Goal: Task Accomplishment & Management: Complete application form

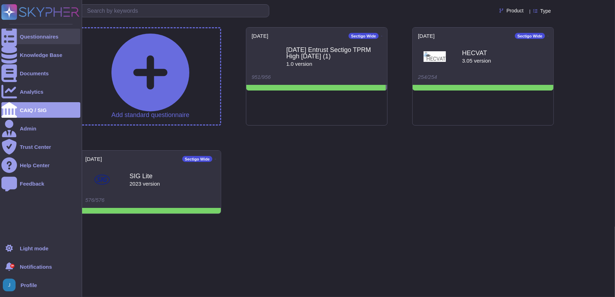
click at [38, 36] on div "Questionnaires" at bounding box center [39, 36] width 39 height 5
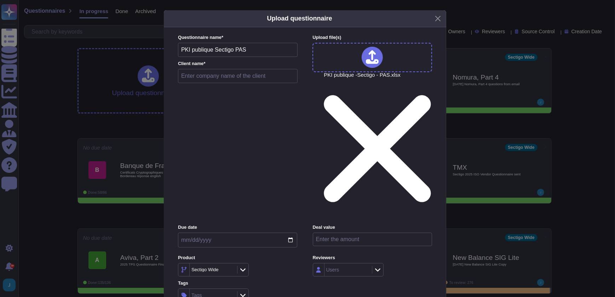
click at [230, 83] on input "text" at bounding box center [238, 76] width 120 height 14
type input "Safran"
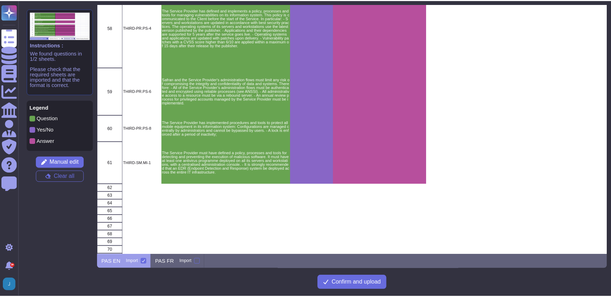
scroll to position [1492, 0]
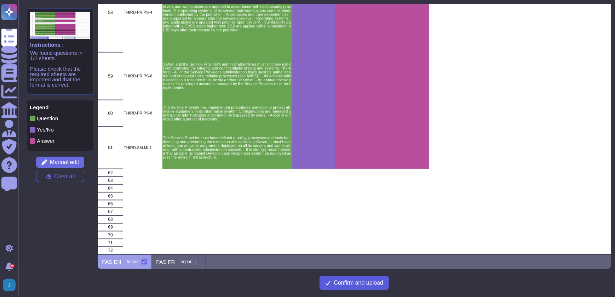
click at [334, 281] on span "Confirm and upload" at bounding box center [359, 283] width 50 height 6
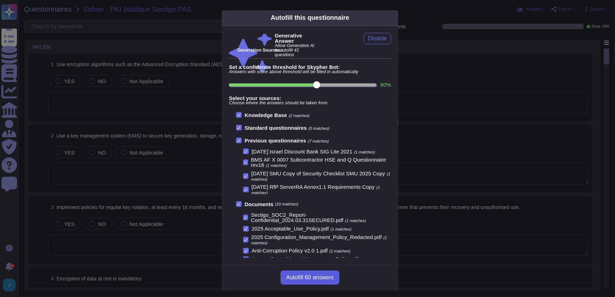
click at [297, 280] on span "Autofill 60 answers" at bounding box center [309, 278] width 47 height 6
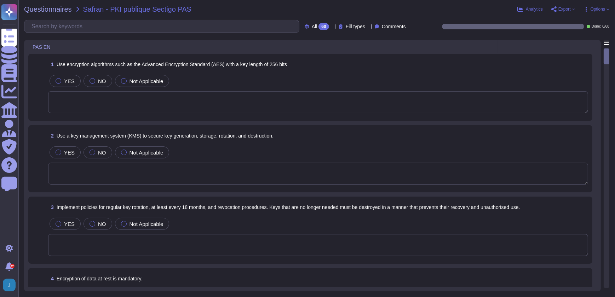
type textarea "The encryption algorithm used is the Advanced Encryption Standard (AES) with a …"
type textarea "Our solution utilizes hardware security modules (HSMs) for secure key managemen…"
type textarea "Our key management process includes a formal policy for regular key rotation, e…"
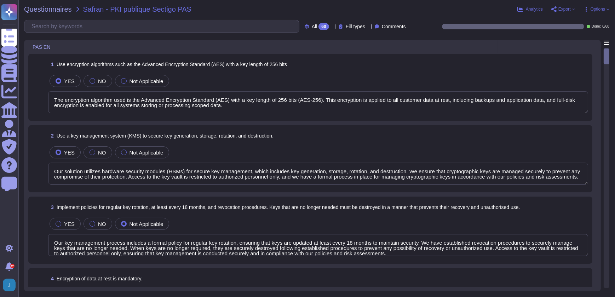
type textarea "Yes, all customer data at rest, including backups, application data, and confid…"
type textarea "All communications to and from our SaaS services are encrypted using HTTPS, ens…"
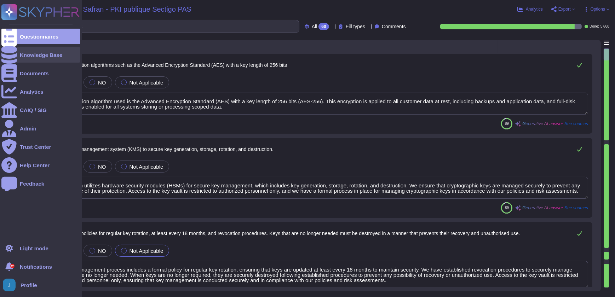
click at [39, 57] on div "Knowledge Base" at bounding box center [40, 55] width 79 height 16
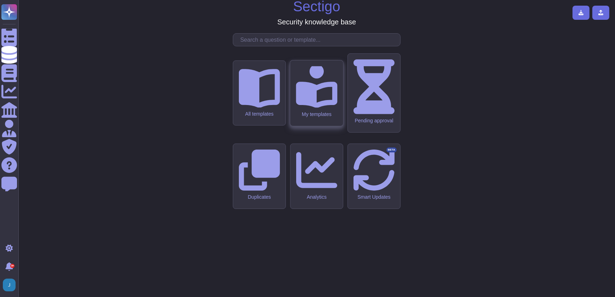
click at [317, 108] on icon at bounding box center [316, 86] width 41 height 41
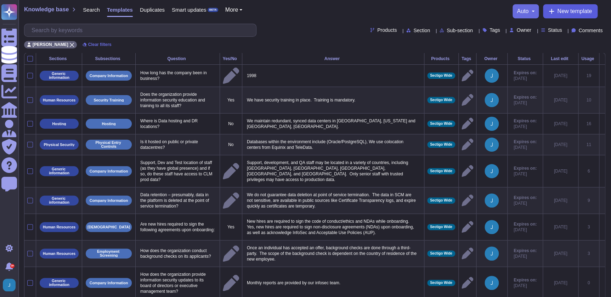
click at [562, 10] on span "New template" at bounding box center [574, 11] width 35 height 6
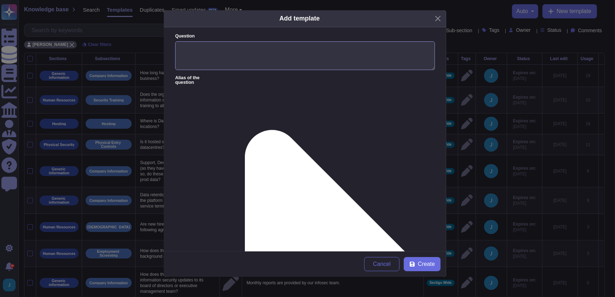
click at [235, 52] on textarea "Question" at bounding box center [305, 55] width 260 height 29
type textarea "Clarity on SIEM solution"
paste textarea "1. For our SIEM solution, we’re using Crowdstrike NextGen SIEM."
type textarea "1. For our SIEM solution, we’re using Crowdstrike NextGen SIEM."
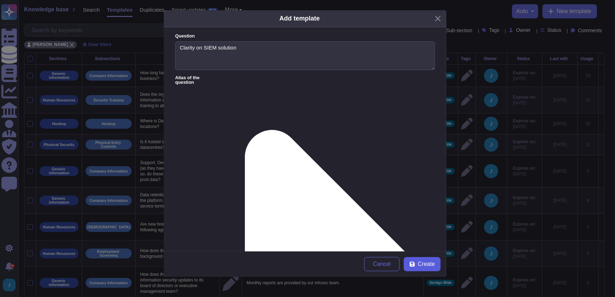
click at [431, 267] on span "Create" at bounding box center [426, 265] width 17 height 6
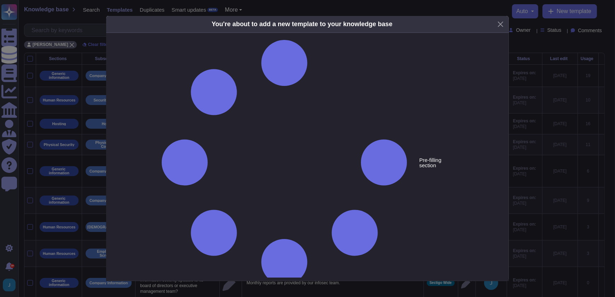
type textarea "Clarity on SIEM solution"
type textarea "1. For our SIEM solution, we’re using Crowdstrike NextGen SIEM."
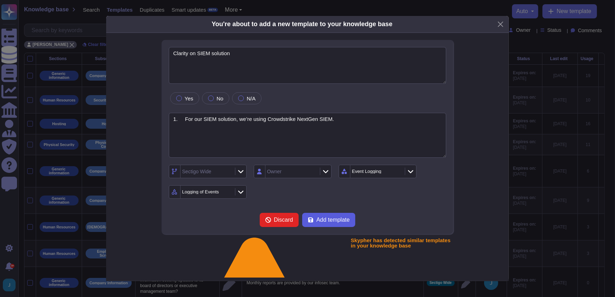
click at [325, 221] on span "Add template" at bounding box center [333, 220] width 33 height 6
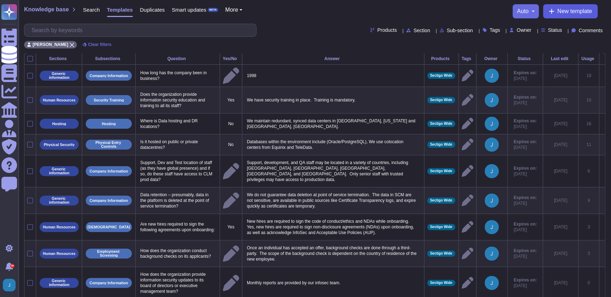
click at [563, 14] on button "New template" at bounding box center [570, 11] width 55 height 14
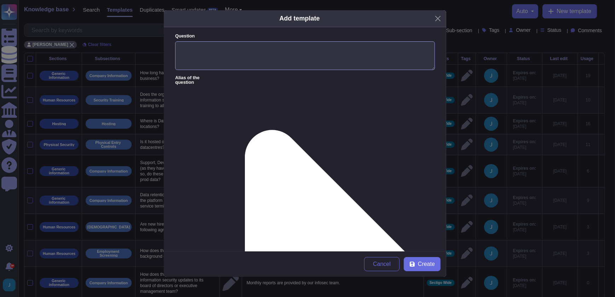
click at [221, 47] on textarea "Question" at bounding box center [305, 55] width 260 height 29
paste textarea "Cyber incident response vendor on [MEDICAL_DATA]"
type textarea "Cyber incident response vendor on [MEDICAL_DATA]"
paste textarea "2. As to whether we have a cyber incident vendor on [MEDICAL_DATA], we utilize …"
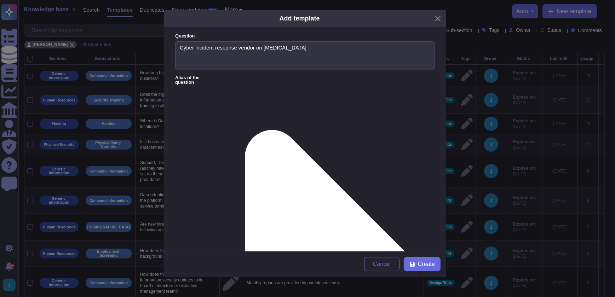
drag, startPoint x: 189, startPoint y: 103, endPoint x: 186, endPoint y: 103, distance: 3.6
type textarea "As to whether we have a cyber incident vendor on [MEDICAL_DATA], we utilize a p…"
click at [414, 263] on icon at bounding box center [412, 264] width 5 height 5
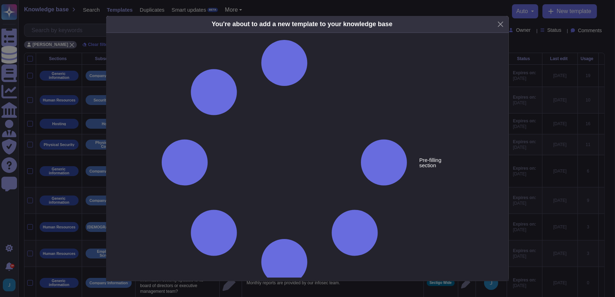
type textarea "Cyber incident response vendor on [MEDICAL_DATA]"
type textarea "As to whether we have a cyber incident vendor on [MEDICAL_DATA], we utilize a p…"
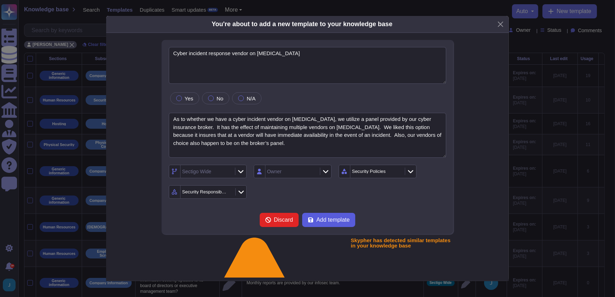
click at [321, 221] on span "Add template" at bounding box center [333, 220] width 33 height 6
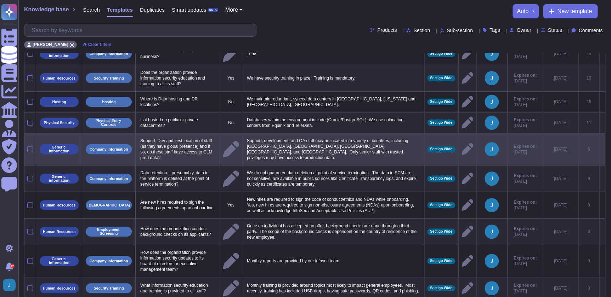
scroll to position [32, 0]
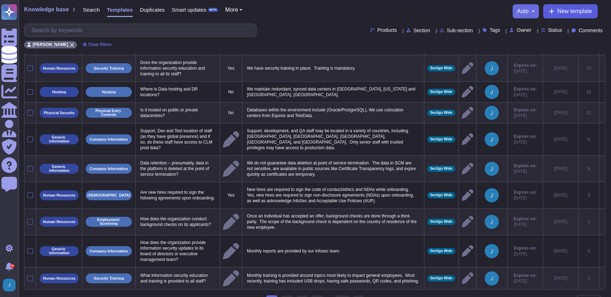
click at [577, 11] on span "New template" at bounding box center [574, 11] width 35 height 6
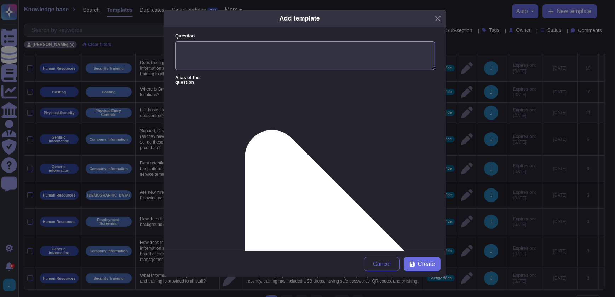
click at [278, 58] on textarea "Question" at bounding box center [305, 55] width 260 height 29
type textarea "drift breach"
paste textarea "Indeed, we are aware of this breach, and we are not using Drift in our environm…"
drag, startPoint x: 198, startPoint y: 100, endPoint x: 203, endPoint y: 100, distance: 5.0
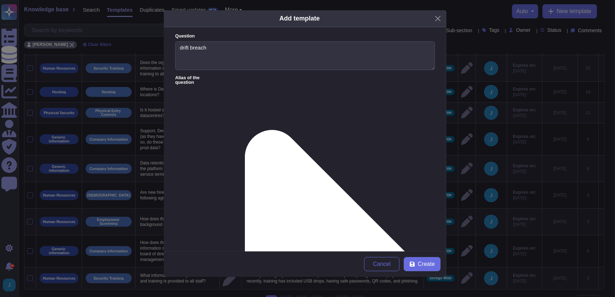
drag, startPoint x: 205, startPoint y: 100, endPoint x: 158, endPoint y: 92, distance: 48.4
click at [163, 97] on div "Add template Question drift breach Alias of the question Answer Indeed, we are …" at bounding box center [307, 148] width 615 height 297
type textarea "We are aware of this breach, and we are not using Drift in our environment. Als…"
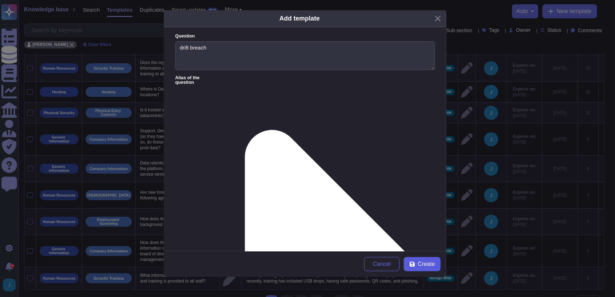
click at [420, 265] on span "Create" at bounding box center [426, 265] width 17 height 6
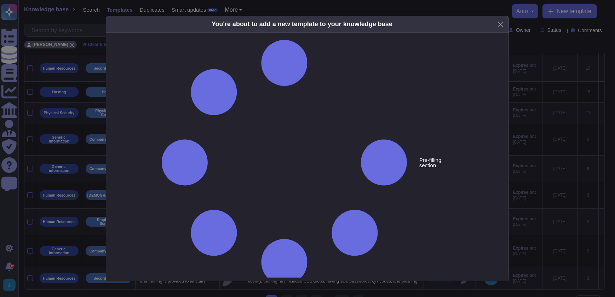
type textarea "drift breach"
type textarea "We are aware of this breach, and we are not using Drift in our environment. Als…"
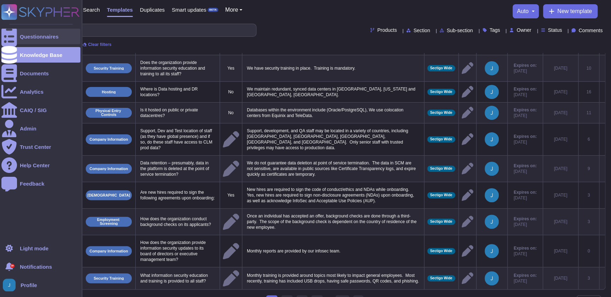
click at [14, 29] on div at bounding box center [9, 37] width 16 height 16
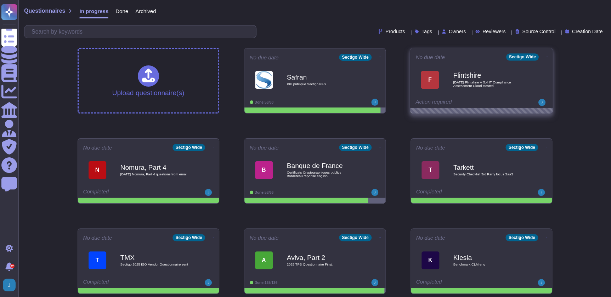
click at [546, 56] on icon at bounding box center [546, 57] width 1 height 2
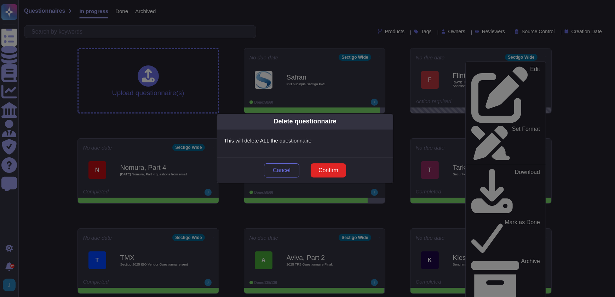
drag, startPoint x: 331, startPoint y: 170, endPoint x: 338, endPoint y: 169, distance: 7.1
click at [331, 170] on span "Confirm" at bounding box center [329, 171] width 20 height 6
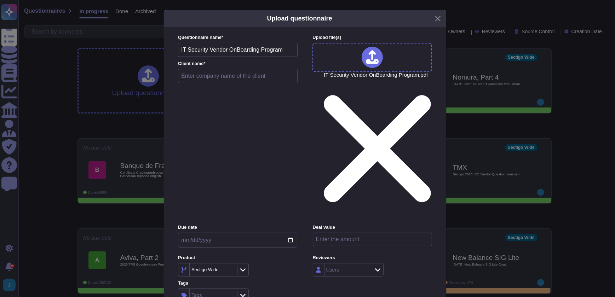
click at [216, 83] on input "text" at bounding box center [238, 76] width 120 height 14
type input "TQL"
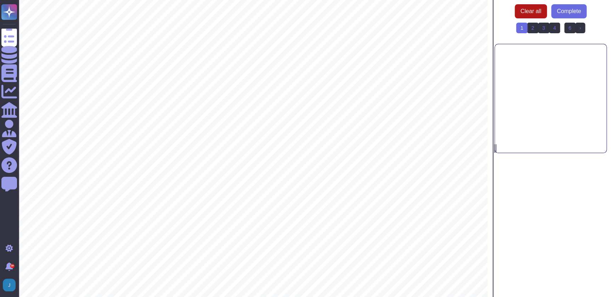
click at [521, 9] on span "Clear all" at bounding box center [530, 11] width 21 height 6
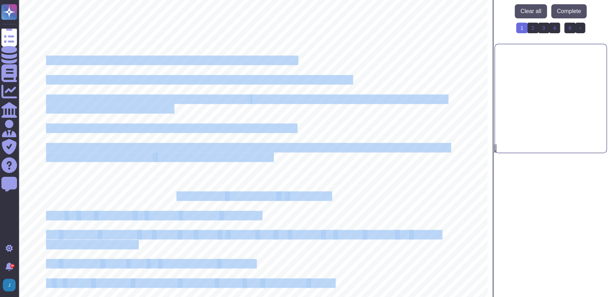
drag, startPoint x: 47, startPoint y: 60, endPoint x: 295, endPoint y: 54, distance: 248.3
click at [303, 54] on div "TOTAL QUALITY LOGISTICS, LLC IT VENDOR ONBOARDING QUESTIONNAIRE Page 1 of 6 Tot…" at bounding box center [252, 78] width 469 height 607
drag, startPoint x: 244, startPoint y: 61, endPoint x: 113, endPoint y: 65, distance: 130.4
click at [113, 65] on div "TOTAL QUALITY LOGISTICS, LLC IT VENDOR ONBOARDING QUESTIONNAIRE Page 1 of 6 Tot…" at bounding box center [252, 78] width 469 height 607
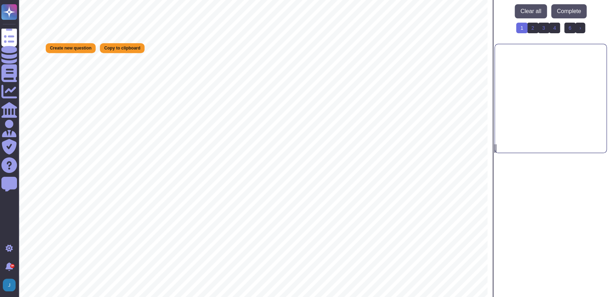
click at [102, 85] on div "TOTAL QUALITY LOGISTICS, LLC IT VENDOR ONBOARDING QUESTIONNAIRE Page 1 of 6 Tot…" at bounding box center [252, 78] width 469 height 607
click at [104, 73] on div "TOTAL QUALITY LOGISTICS, LLC IT VENDOR ONBOARDING QUESTIONNAIRE Page 1 of 6 Tot…" at bounding box center [252, 78] width 469 height 607
click at [104, 79] on span "Will your employees or subcontractors require remote (VPN, e.g.) access to TQL …" at bounding box center [198, 80] width 304 height 8
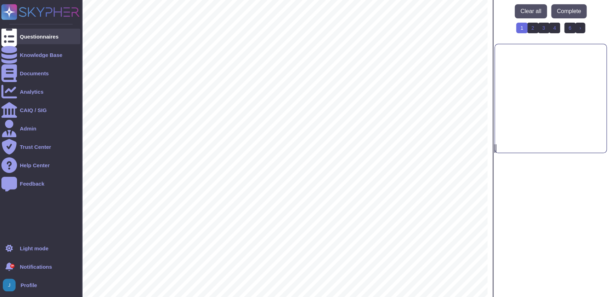
click at [34, 35] on div "Questionnaires" at bounding box center [39, 36] width 39 height 5
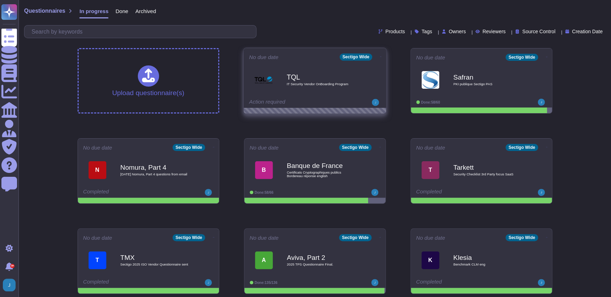
click at [380, 56] on icon at bounding box center [380, 57] width 1 height 2
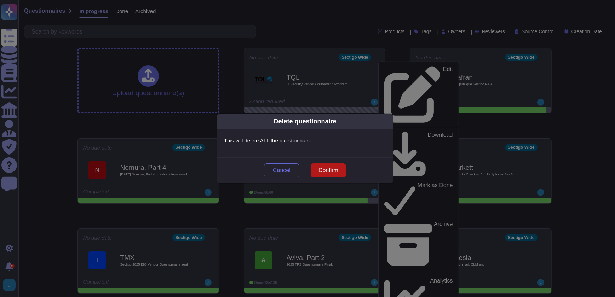
click at [321, 172] on span "Confirm" at bounding box center [329, 171] width 20 height 6
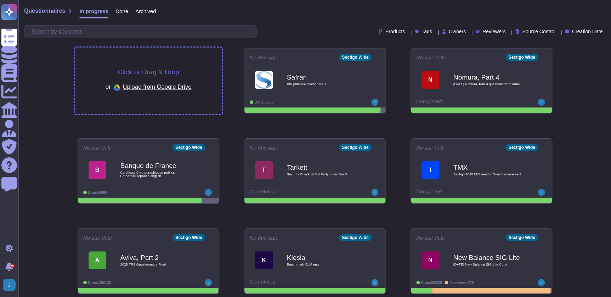
click at [141, 73] on span "Click or Drag & Drop" at bounding box center [148, 72] width 61 height 7
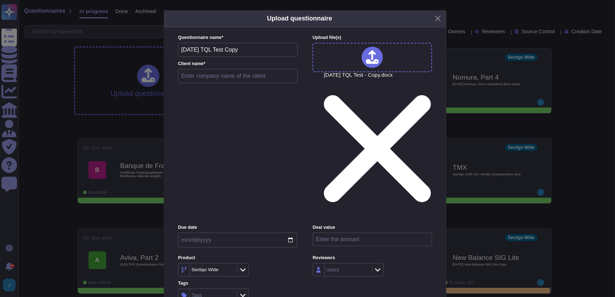
click at [232, 83] on input "text" at bounding box center [238, 76] width 120 height 14
type input "TQL"
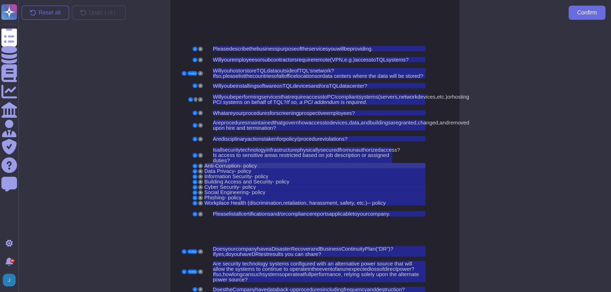
click at [257, 166] on span "- policy" at bounding box center [248, 166] width 17 height 6
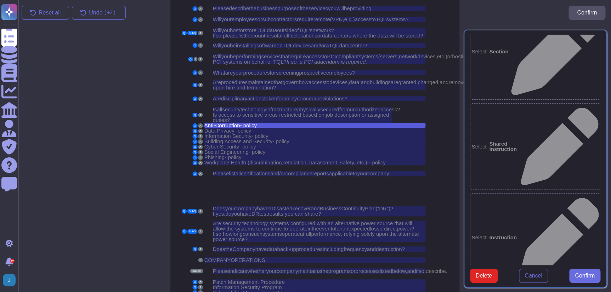
scroll to position [52, 0]
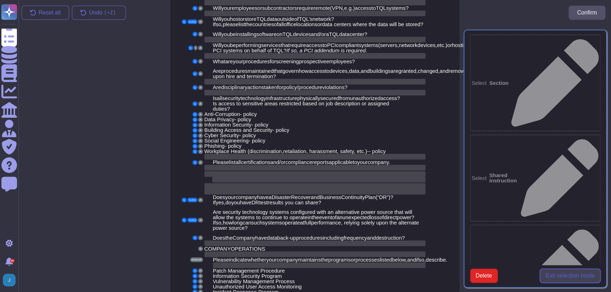
click at [573, 273] on span "Exit selection mode" at bounding box center [569, 276] width 49 height 6
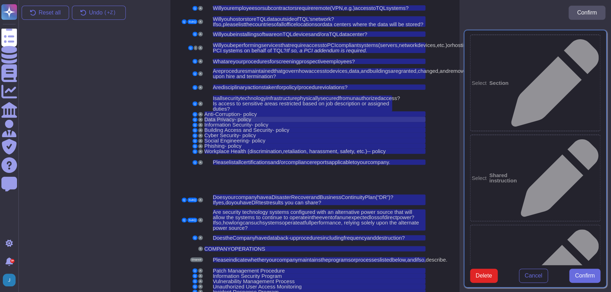
click at [230, 116] on span "Data Privacy- policy" at bounding box center [227, 119] width 47 height 6
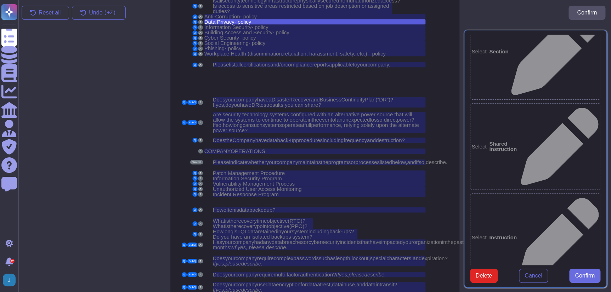
scroll to position [161, 0]
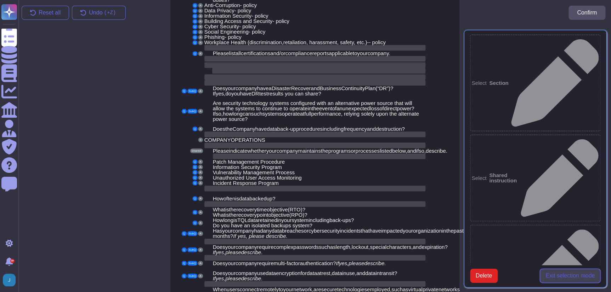
click at [570, 273] on span "Exit selection mode" at bounding box center [569, 276] width 49 height 6
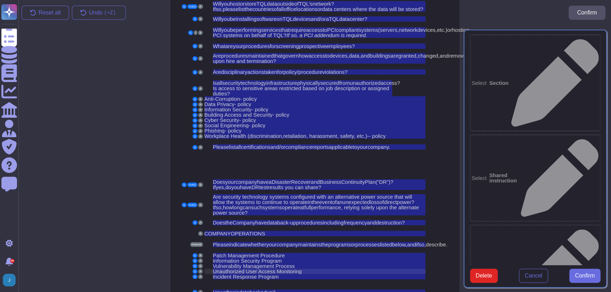
scroll to position [32, 0]
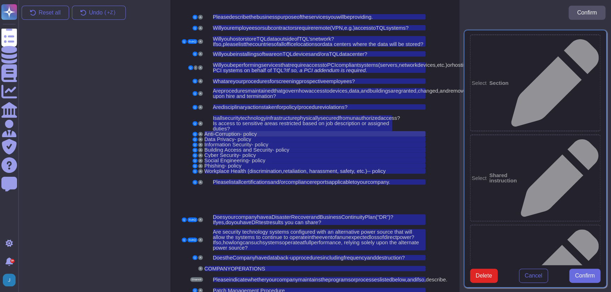
click at [230, 135] on span "Anti-Corruption" at bounding box center [222, 134] width 36 height 6
type textarea "Anti-Corruption - policy"
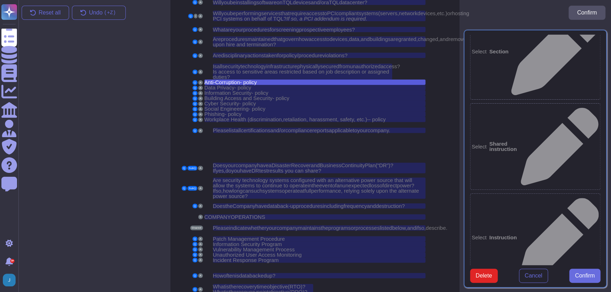
scroll to position [84, 0]
click at [223, 82] on span "Anti-Corruption" at bounding box center [222, 82] width 36 height 6
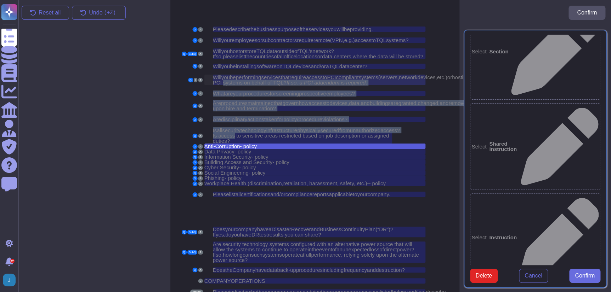
scroll to position [0, 0]
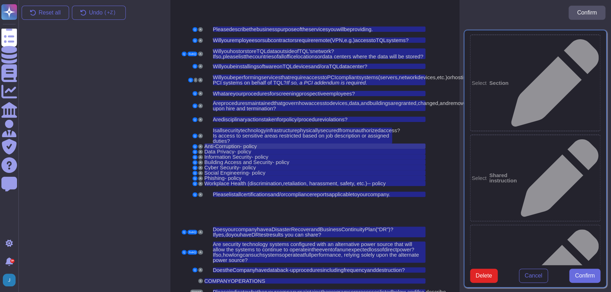
click at [230, 145] on span "Anti-Corruption" at bounding box center [222, 146] width 36 height 6
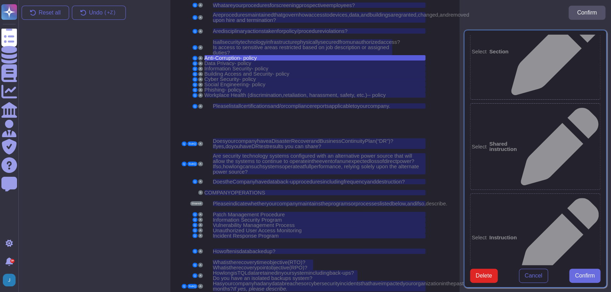
scroll to position [116, 0]
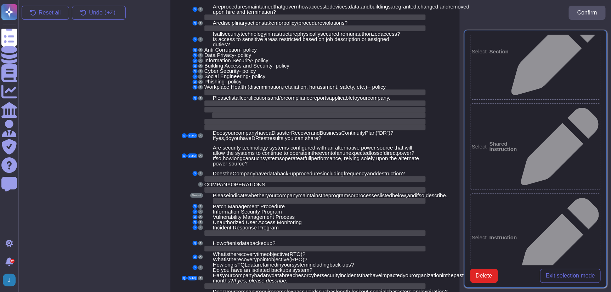
scroll to position [0, 0]
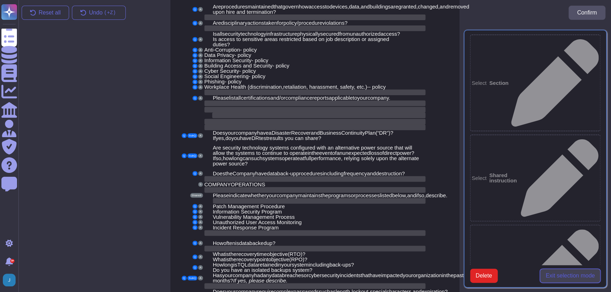
click at [566, 273] on span "Exit selection mode" at bounding box center [569, 276] width 49 height 6
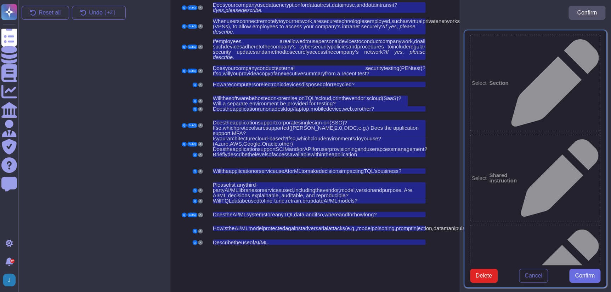
scroll to position [433, 0]
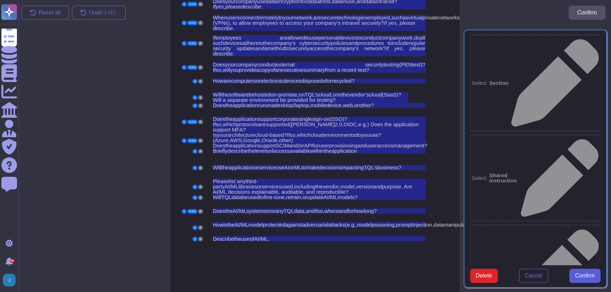
click at [589, 273] on span "Confirm" at bounding box center [585, 276] width 20 height 6
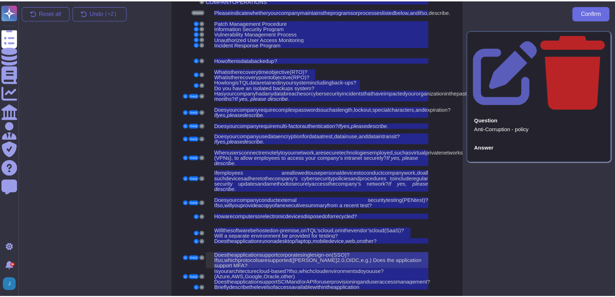
scroll to position [272, 0]
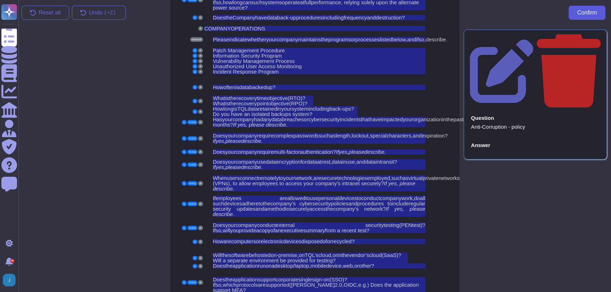
click at [581, 14] on span "Confirm" at bounding box center [587, 13] width 20 height 6
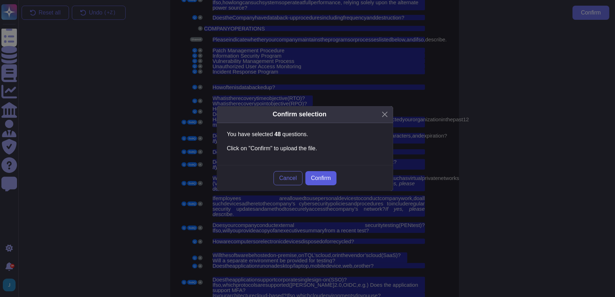
click at [324, 180] on span "Confirm" at bounding box center [321, 179] width 20 height 6
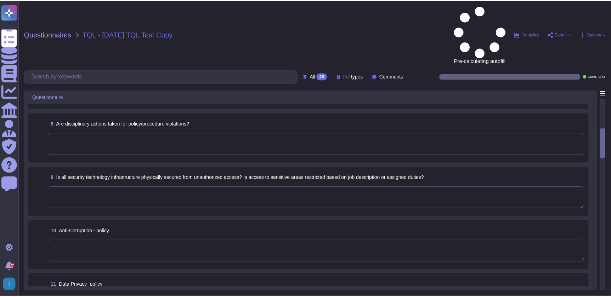
scroll to position [354, 0]
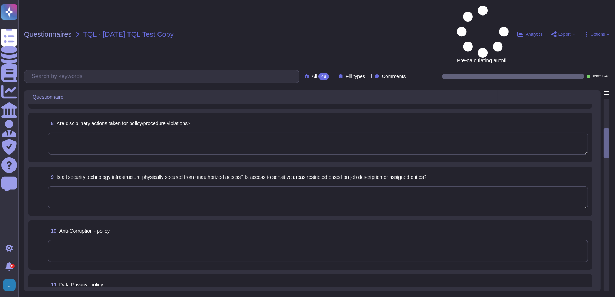
click at [171, 240] on textarea at bounding box center [318, 251] width 540 height 22
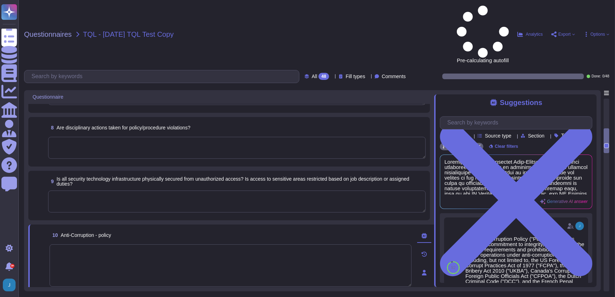
click at [422, 289] on icon at bounding box center [425, 292] width 6 height 6
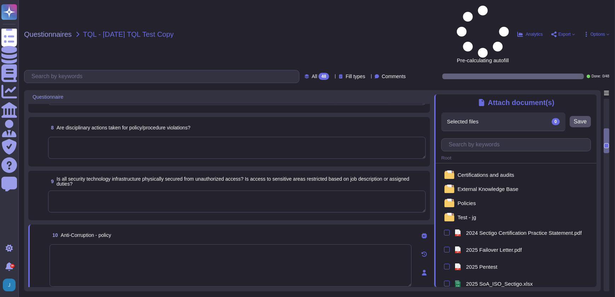
click at [242, 245] on textarea at bounding box center [231, 266] width 362 height 42
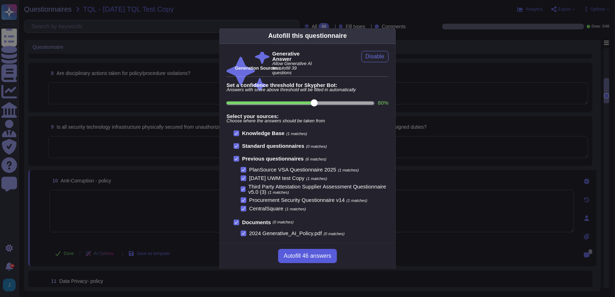
click at [301, 257] on span "Autofill 46 answers" at bounding box center [307, 256] width 47 height 6
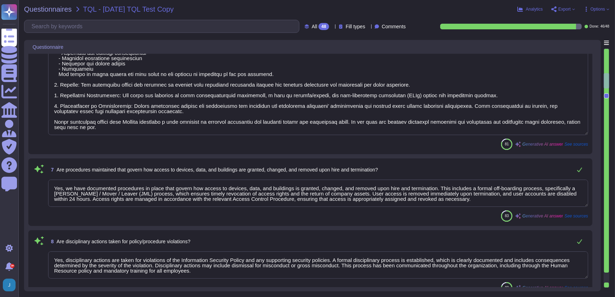
type textarea "No. Our SCM is a SaaS offering. It can be accessed through internet."
type textarea "We undergo a successful PCI DSS scan every year, but we do not process any cred…"
type textarea "At Sectigo, our procedures for screening prospective employees include the foll…"
type textarea "Yes, we have documented procedures in place that govern how access to devices, …"
type textarea "Yes, disciplinary actions are taken for violations of the Information Security …"
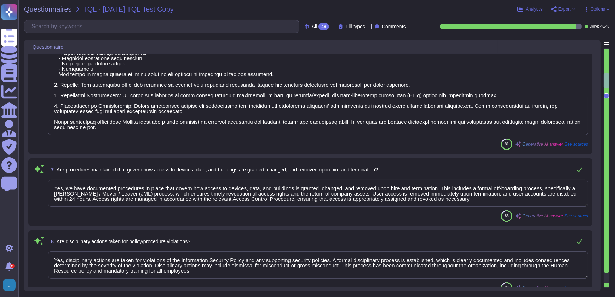
type textarea "Yes, all security technology infrastructure is physically secured from unauthor…"
type textarea "Sectigo has a comprehensive Anti-Corruption Policy that emphasizes a commitment…"
click at [41, 6] on span "Questionnaires" at bounding box center [48, 9] width 48 height 7
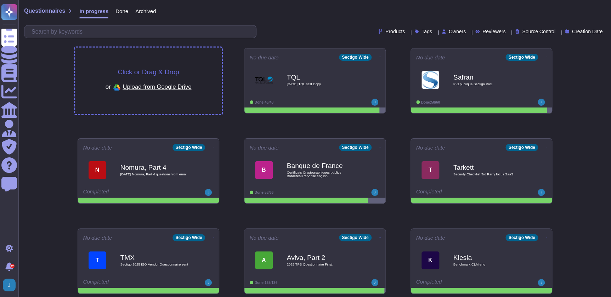
click at [142, 78] on div "Click or Drag & Drop or Upload from Google Drive" at bounding box center [148, 81] width 86 height 24
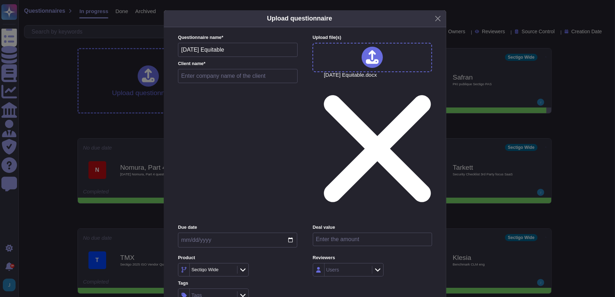
click at [230, 83] on input "text" at bounding box center [238, 76] width 120 height 14
type input "Equitable, Part 2"
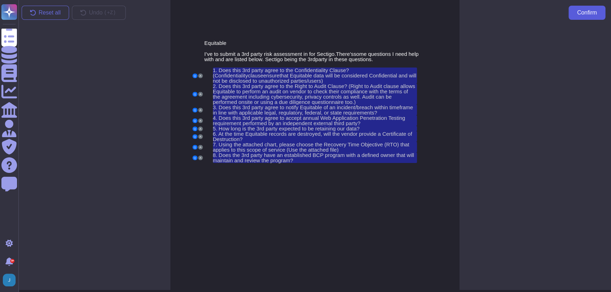
click at [574, 17] on button "Confirm" at bounding box center [586, 13] width 37 height 14
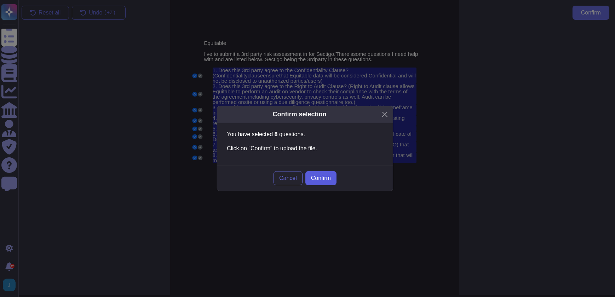
click at [324, 174] on button "Confirm" at bounding box center [321, 178] width 31 height 14
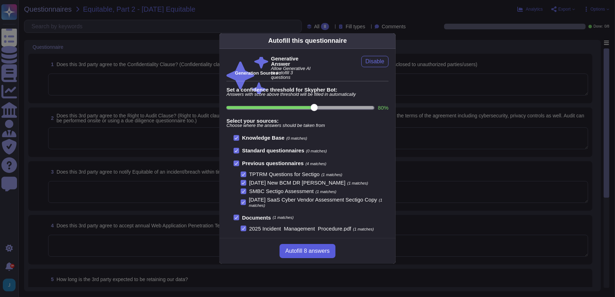
click at [300, 249] on span "Autofill 8 answers" at bounding box center [307, 252] width 44 height 6
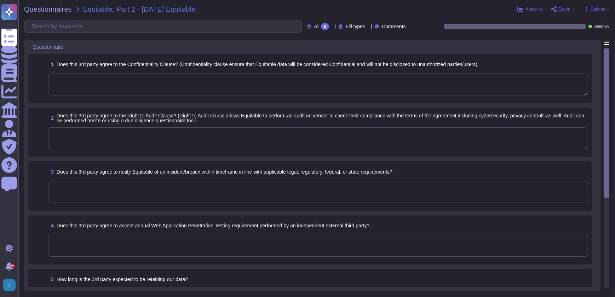
type textarea "No. We do not use third parties for this service."
type textarea "We do not permit customers to perform their own audits. Upon request we can sup…"
type textarea "As per article 19 of eIDAS, qualified and non-qualified TSPs shall notify the S…"
type textarea "Yes, the third party agrees to accept the annual Web Application Penetration Te…"
type textarea "The retention periods for data are not fixed and will vary based on factors suc…"
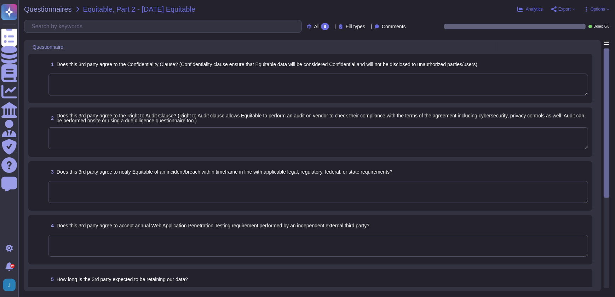
type textarea "Yes, third-party service providers of secure disposal services shall provide ce…"
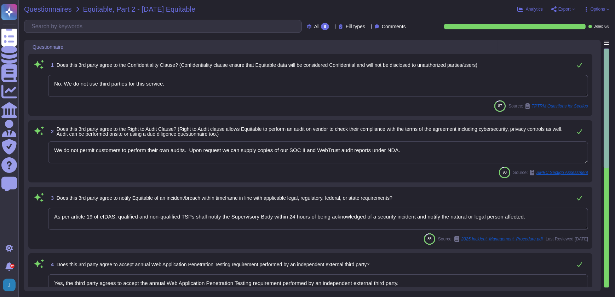
click at [46, 11] on span "Questionnaires" at bounding box center [48, 9] width 48 height 7
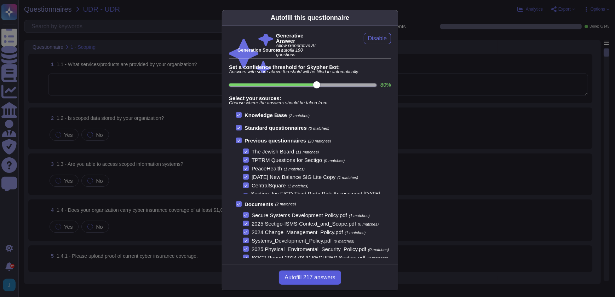
click at [290, 279] on span "Autofill 217 answers" at bounding box center [310, 278] width 51 height 6
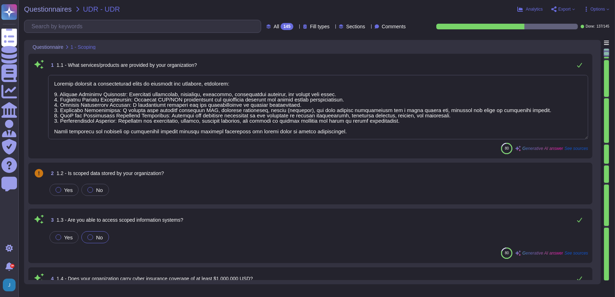
type textarea "Sectigo provides a comprehensive range of services and products, including: 1. …"
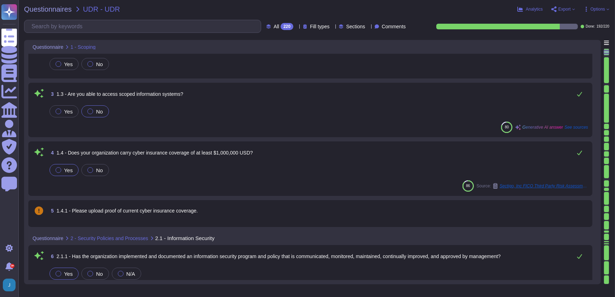
scroll to position [129, 0]
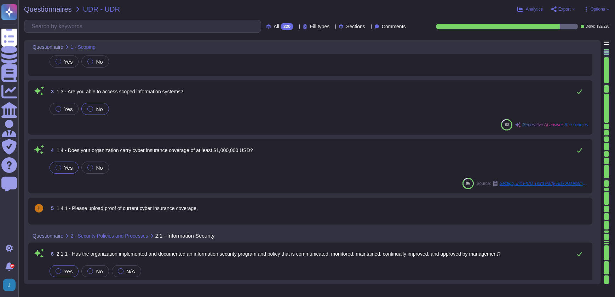
click at [245, 214] on div "5 1.4.1 - Please upload proof of current cyber insurance coverage." at bounding box center [311, 211] width 556 height 18
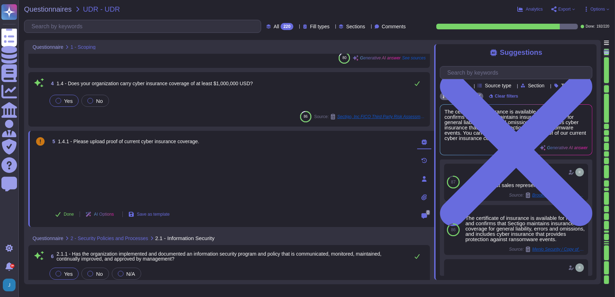
scroll to position [257, 0]
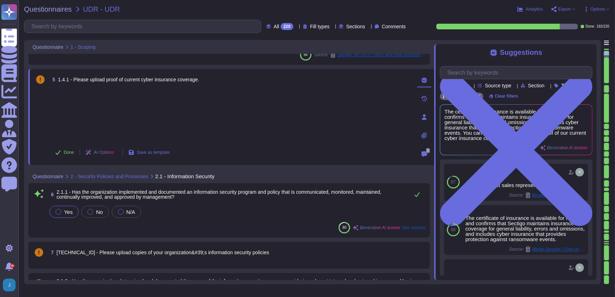
click at [423, 133] on icon at bounding box center [425, 136] width 6 height 6
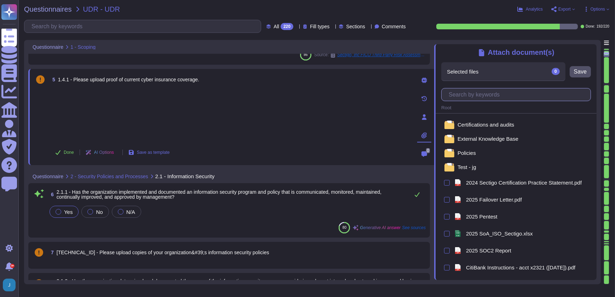
click at [471, 99] on input "text" at bounding box center [518, 95] width 146 height 12
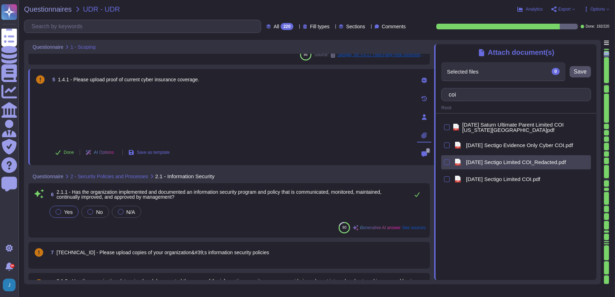
type input "coi"
click at [448, 164] on div at bounding box center [447, 163] width 6 height 6
click at [0, 0] on input "checkbox" at bounding box center [0, 0] width 0 height 0
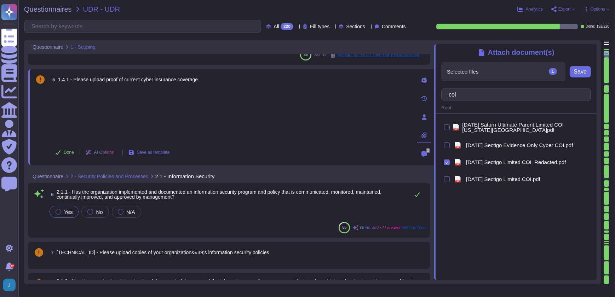
click at [491, 73] on div "Selected files 1 2025-03-18 Sectigo Limited COI_Redacted.pdf Save" at bounding box center [516, 71] width 150 height 19
click at [491, 73] on span "Save" at bounding box center [580, 72] width 13 height 6
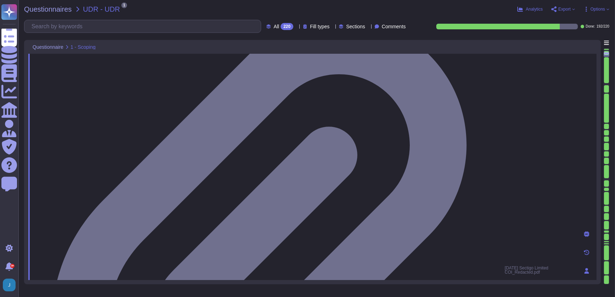
scroll to position [354, 0]
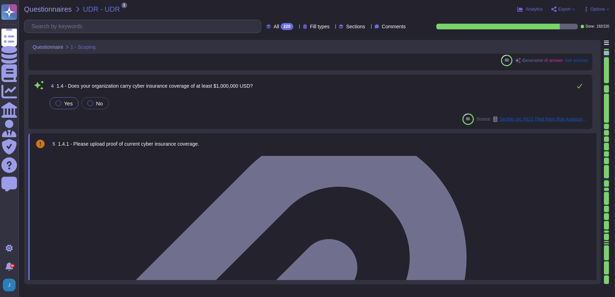
type textarea "Sectigo provides a comprehensive range of services and products, including: 1. …"
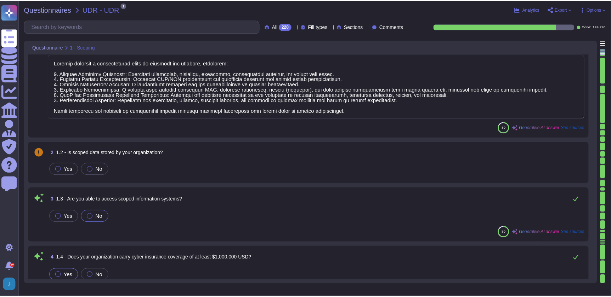
scroll to position [0, 0]
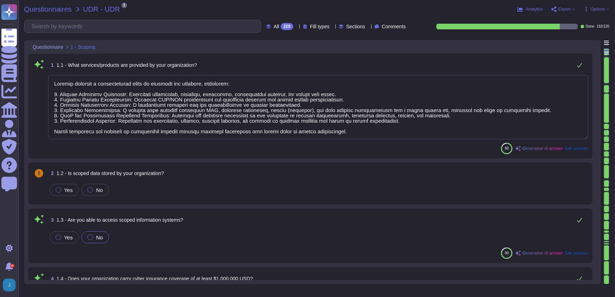
click at [51, 9] on span "Questionnaires" at bounding box center [48, 9] width 48 height 7
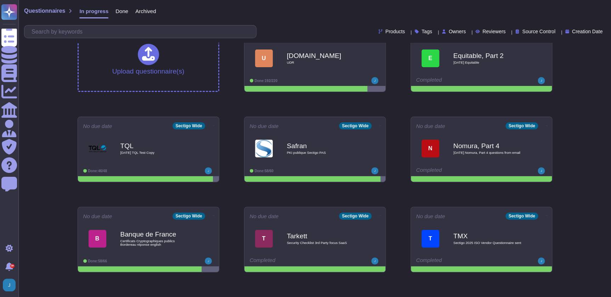
scroll to position [32, 0]
